Goal: Navigation & Orientation: Find specific page/section

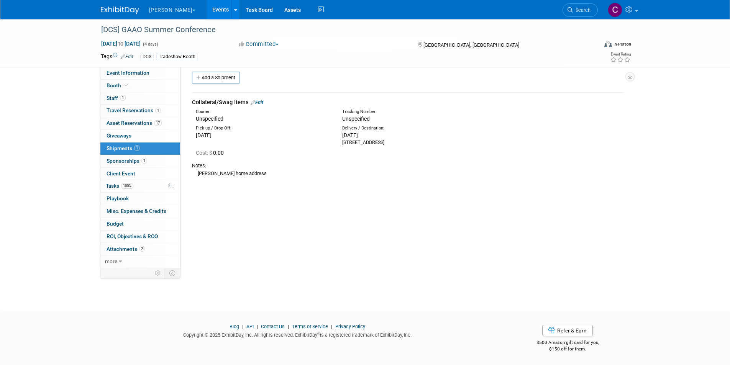
click at [158, 6] on button "[PERSON_NAME]" at bounding box center [176, 8] width 57 height 17
click at [116, 10] on img at bounding box center [120, 11] width 38 height 8
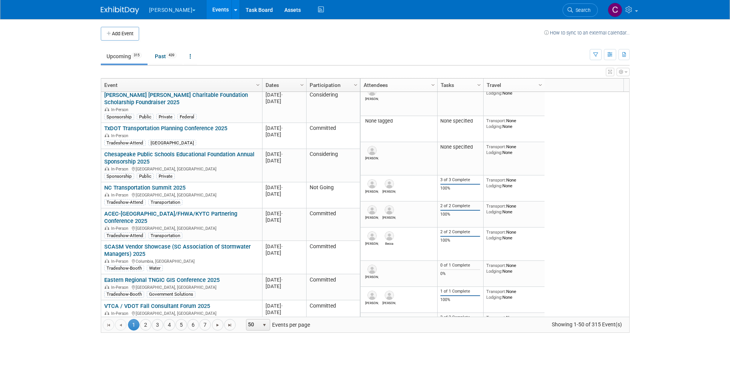
scroll to position [1136, 0]
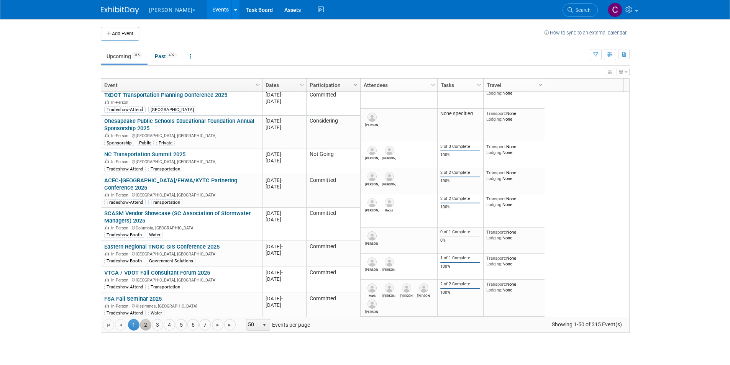
click at [145, 323] on link "2" at bounding box center [145, 324] width 11 height 11
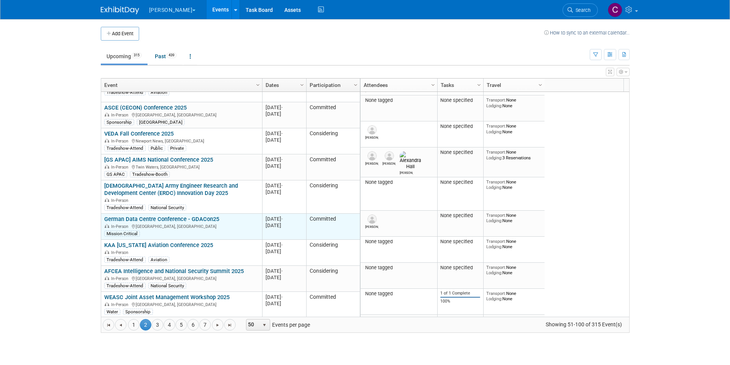
scroll to position [1263, 0]
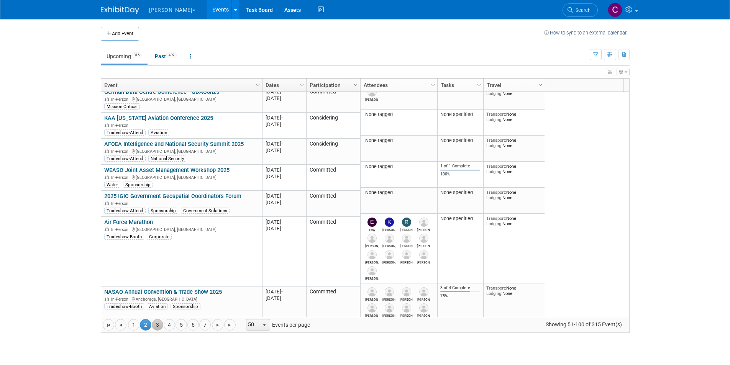
click at [154, 325] on link "3" at bounding box center [157, 324] width 11 height 11
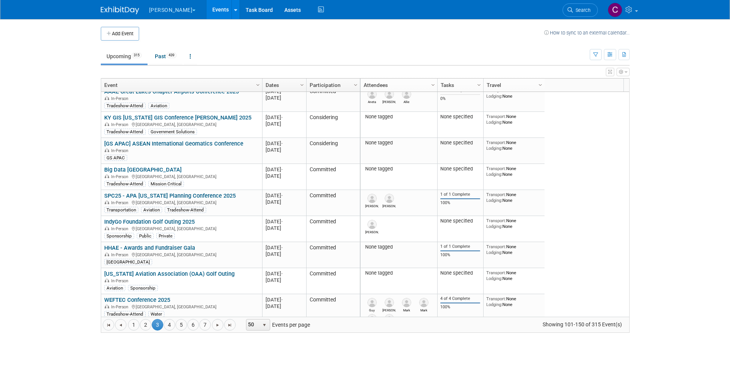
scroll to position [0, 0]
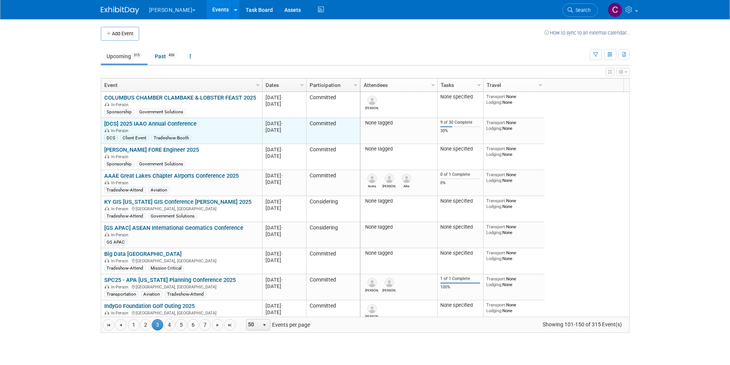
click at [173, 121] on link "[DCS] 2025 IAAO Annual Conference" at bounding box center [150, 123] width 92 height 7
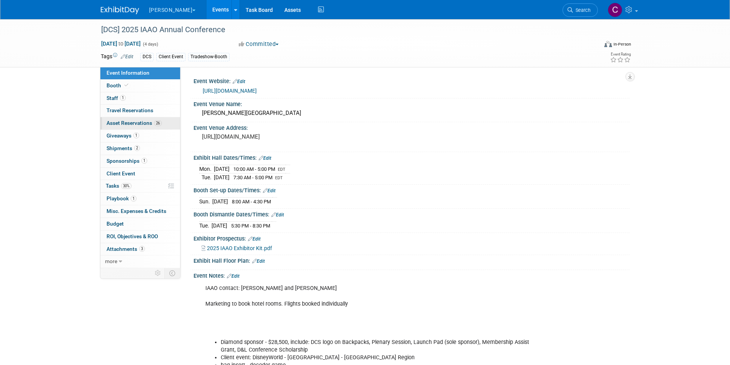
click at [126, 124] on span "Asset Reservations 26" at bounding box center [133, 123] width 55 height 6
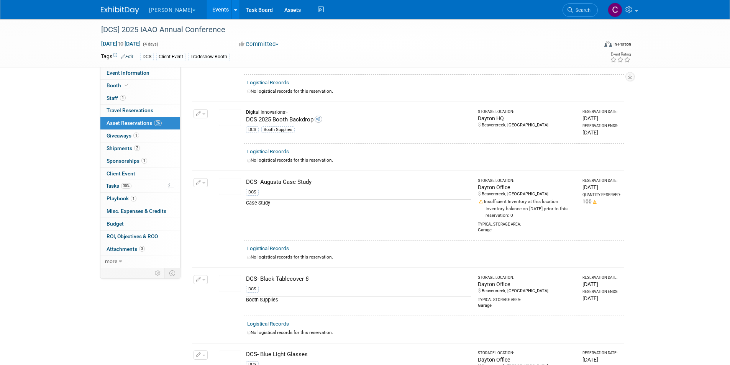
scroll to position [115, 0]
